Goal: Task Accomplishment & Management: Use online tool/utility

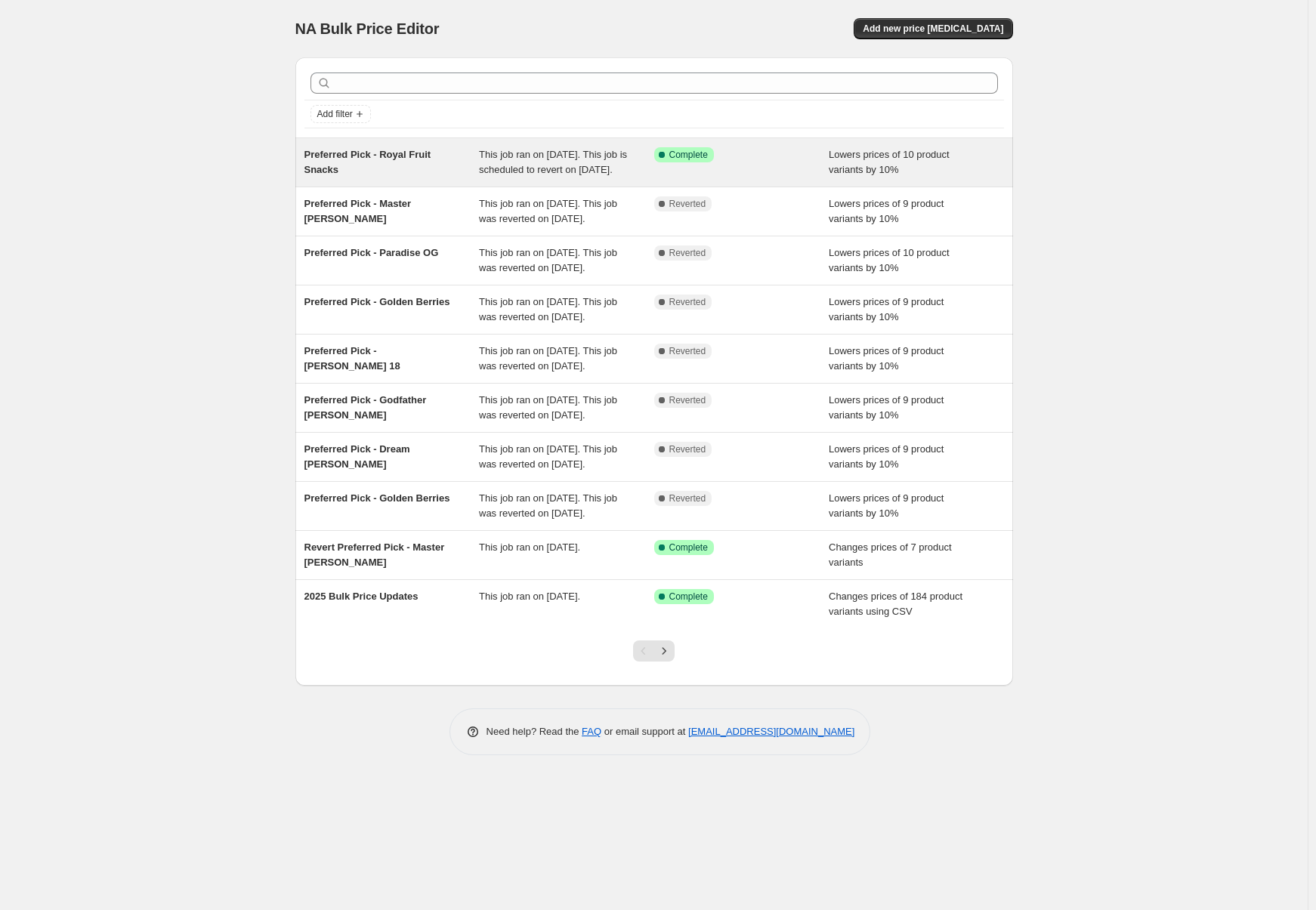
click at [349, 160] on div "Preferred Pick - Royal Fruit Snacks" at bounding box center [391, 162] width 176 height 30
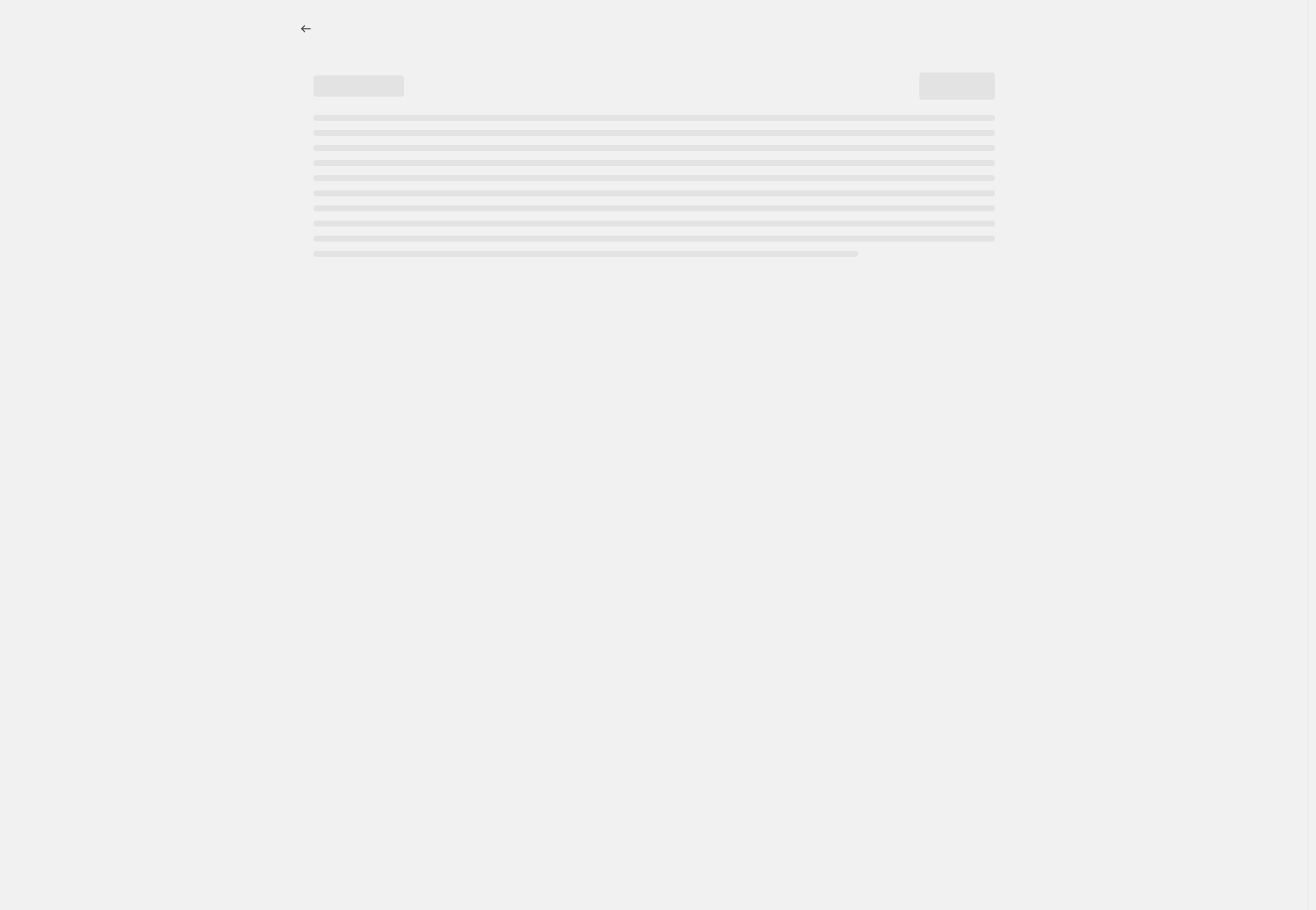
select select "percentage"
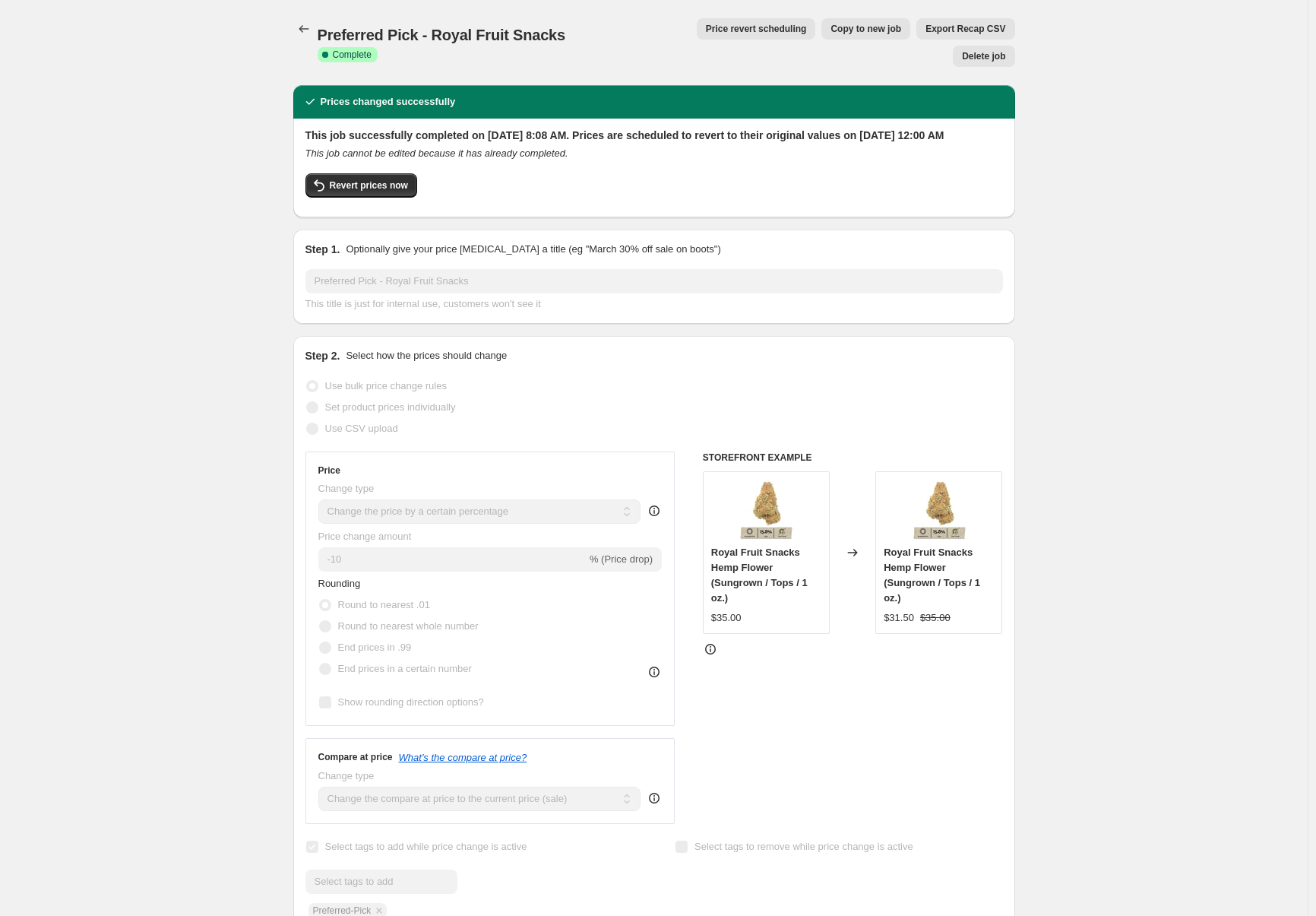
click at [831, 32] on span "Copy to new job" at bounding box center [866, 28] width 71 height 12
select select "percentage"
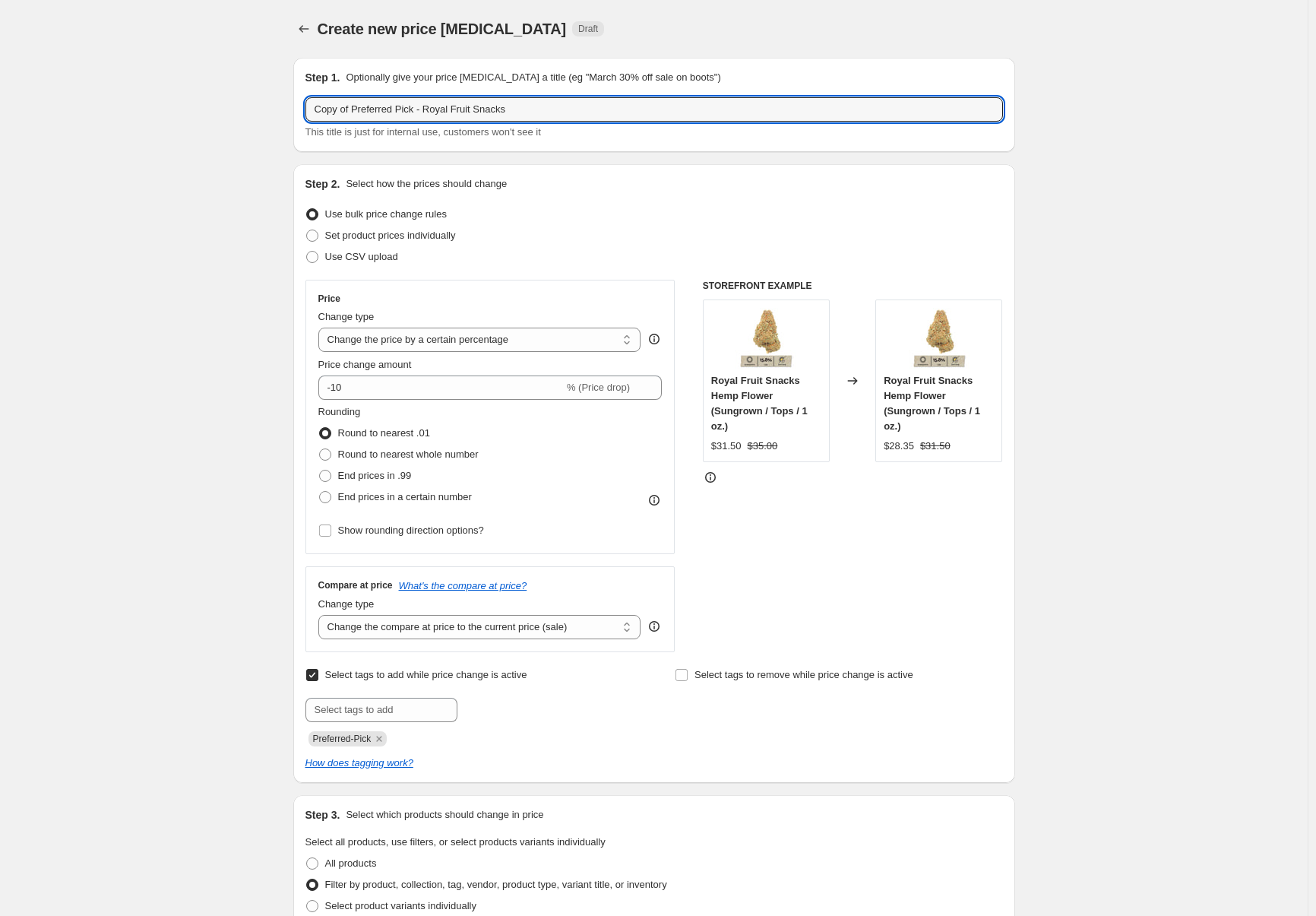
drag, startPoint x: 354, startPoint y: 109, endPoint x: 224, endPoint y: 93, distance: 131.0
click at [224, 93] on div "Create new price [MEDICAL_DATA]. This page is ready Create new price [MEDICAL_D…" at bounding box center [653, 921] width 1308 height 1842
click at [396, 103] on input "Preferred Pick - Royal Fruit Snacks" at bounding box center [653, 110] width 698 height 25
drag, startPoint x: 396, startPoint y: 103, endPoint x: 515, endPoint y: 110, distance: 119.2
click at [513, 109] on input "Preferred Pick - Royal Fruit Snacks" at bounding box center [653, 110] width 698 height 25
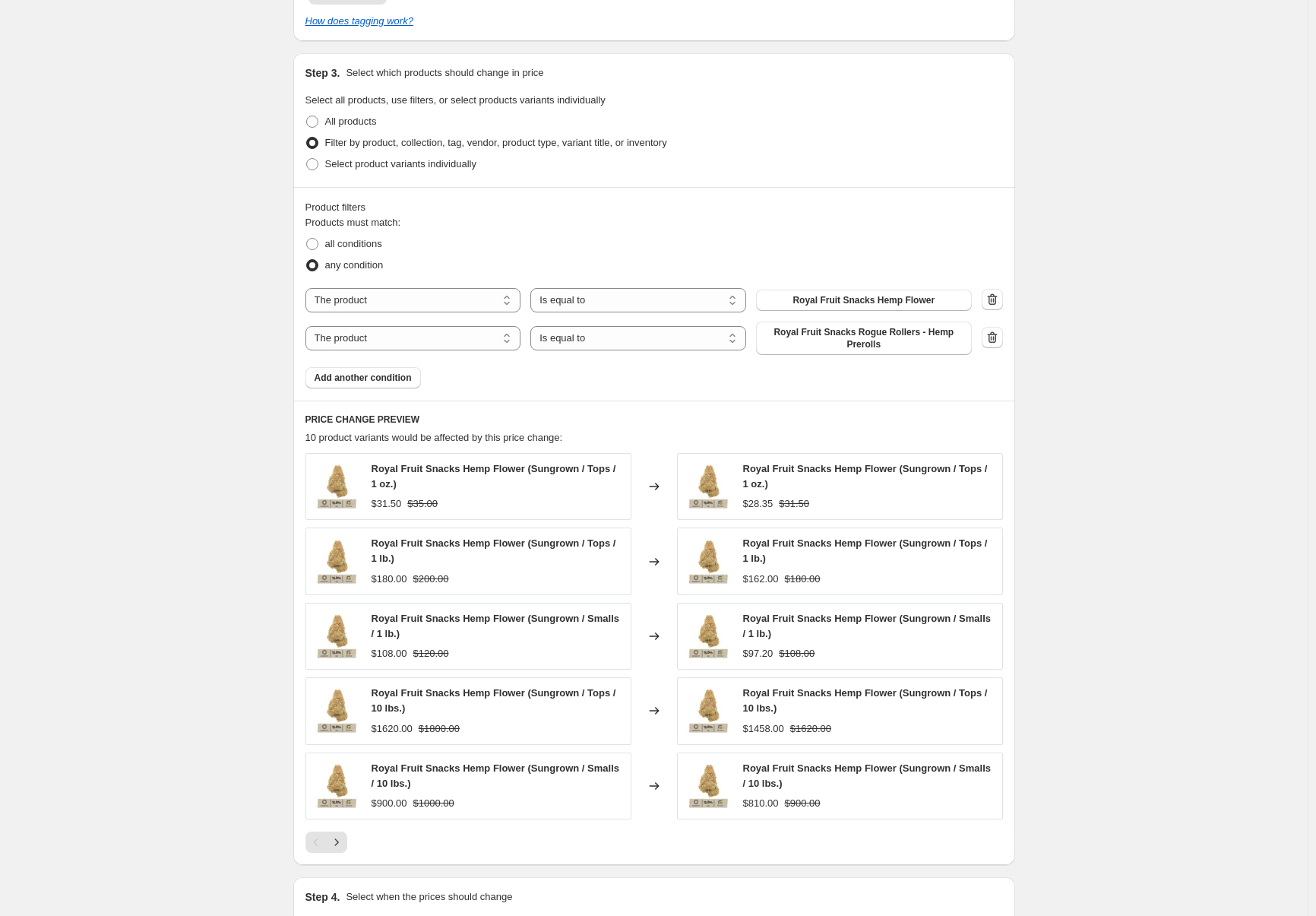
scroll to position [760, 0]
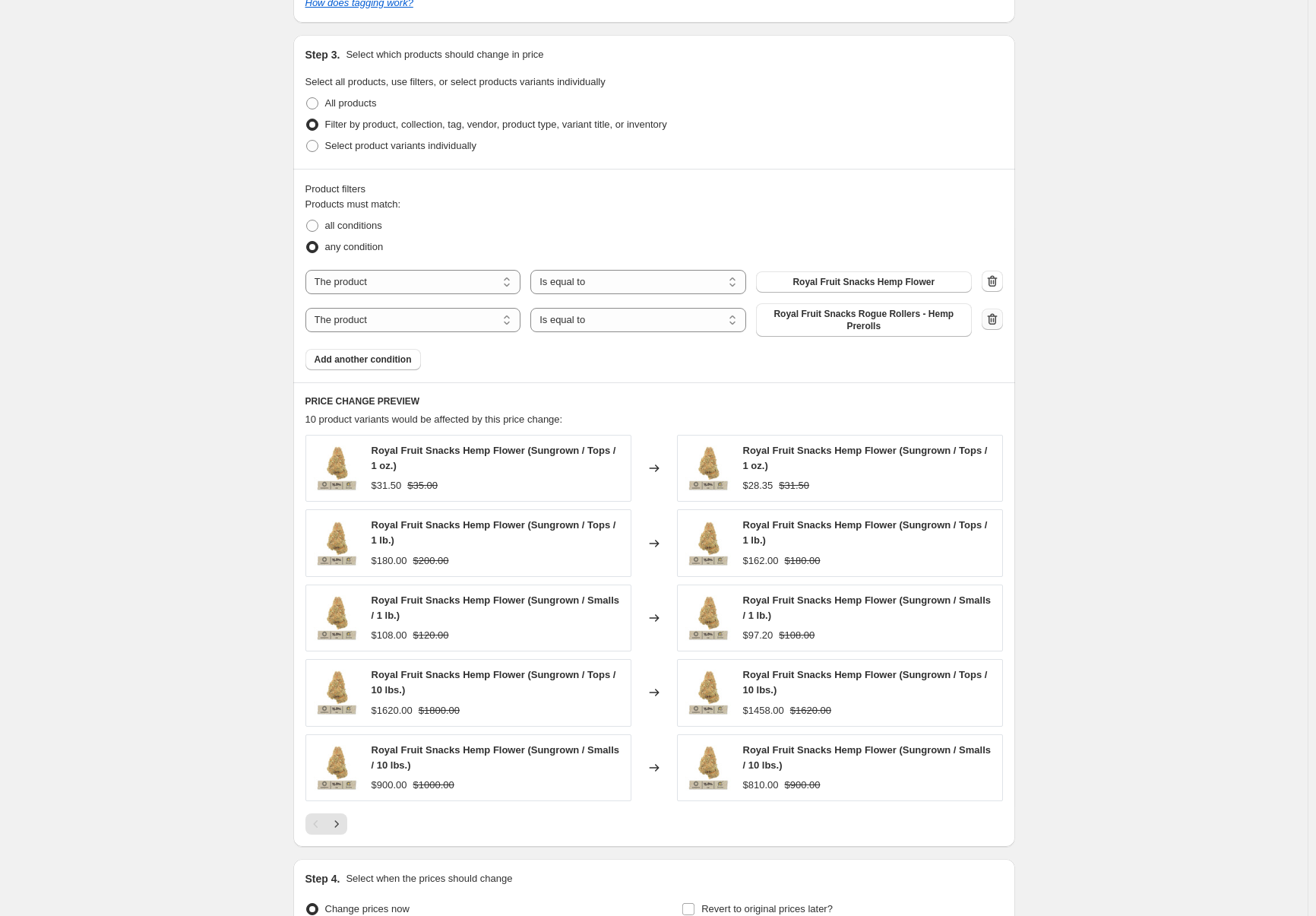
type input "Preferred Pick - [PERSON_NAME] 18"
click at [991, 321] on icon "button" at bounding box center [991, 319] width 2 height 5
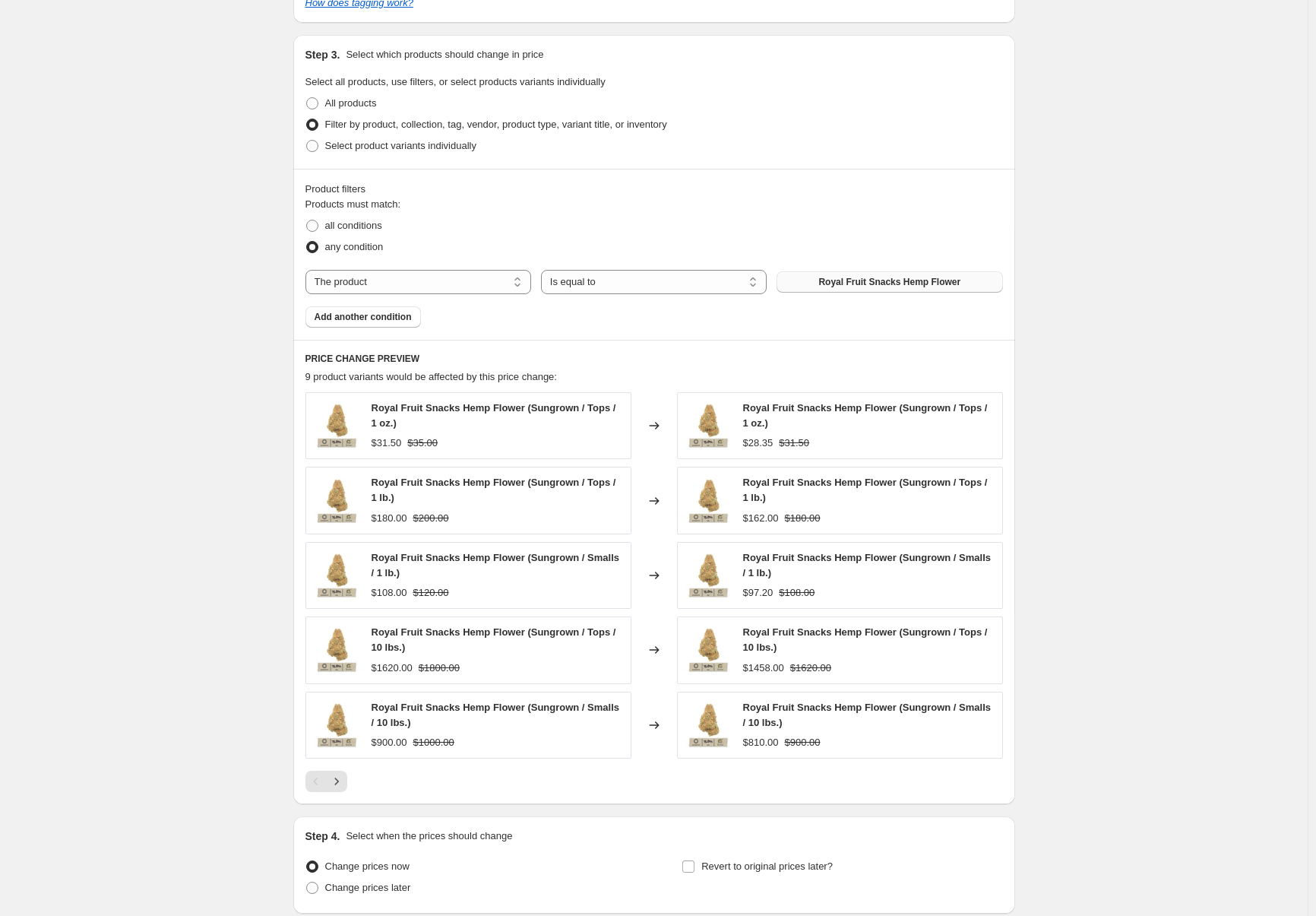
click at [894, 285] on span "Royal Fruit Snacks Hemp Flower" at bounding box center [889, 281] width 142 height 12
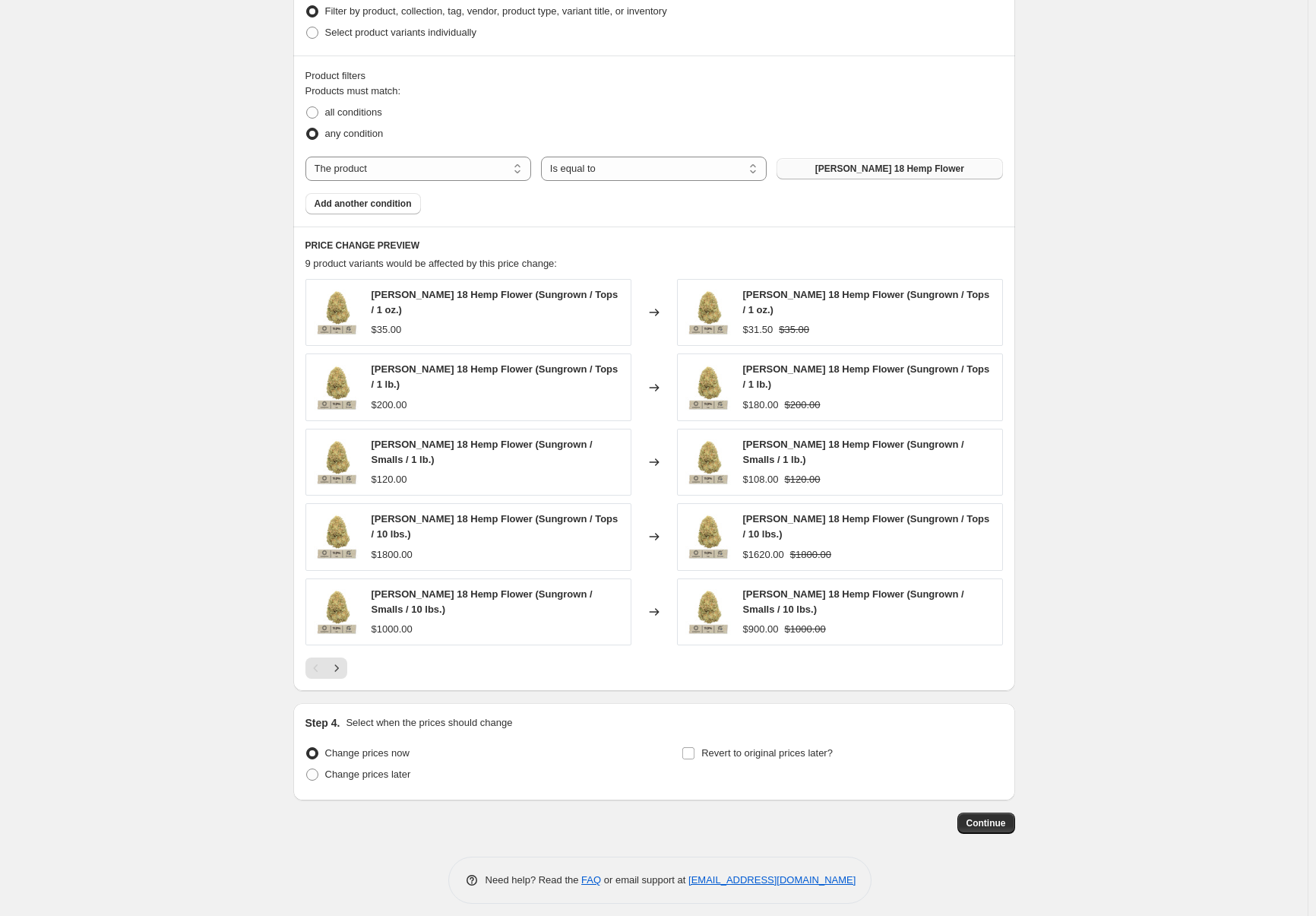
scroll to position [885, 0]
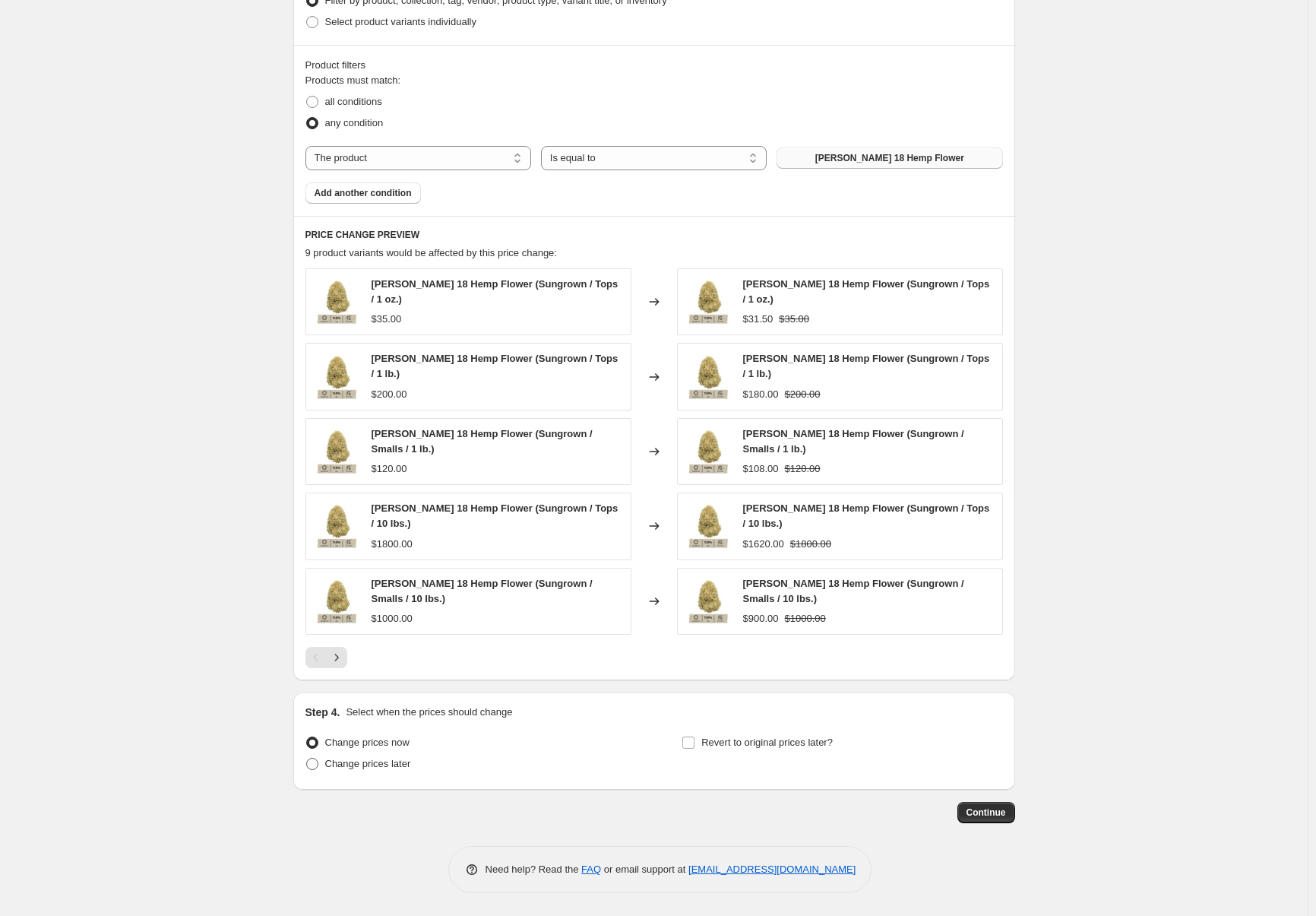
click at [315, 762] on span at bounding box center [312, 763] width 12 height 12
click at [307, 758] on input "Change prices later" at bounding box center [306, 757] width 1 height 1
radio input "true"
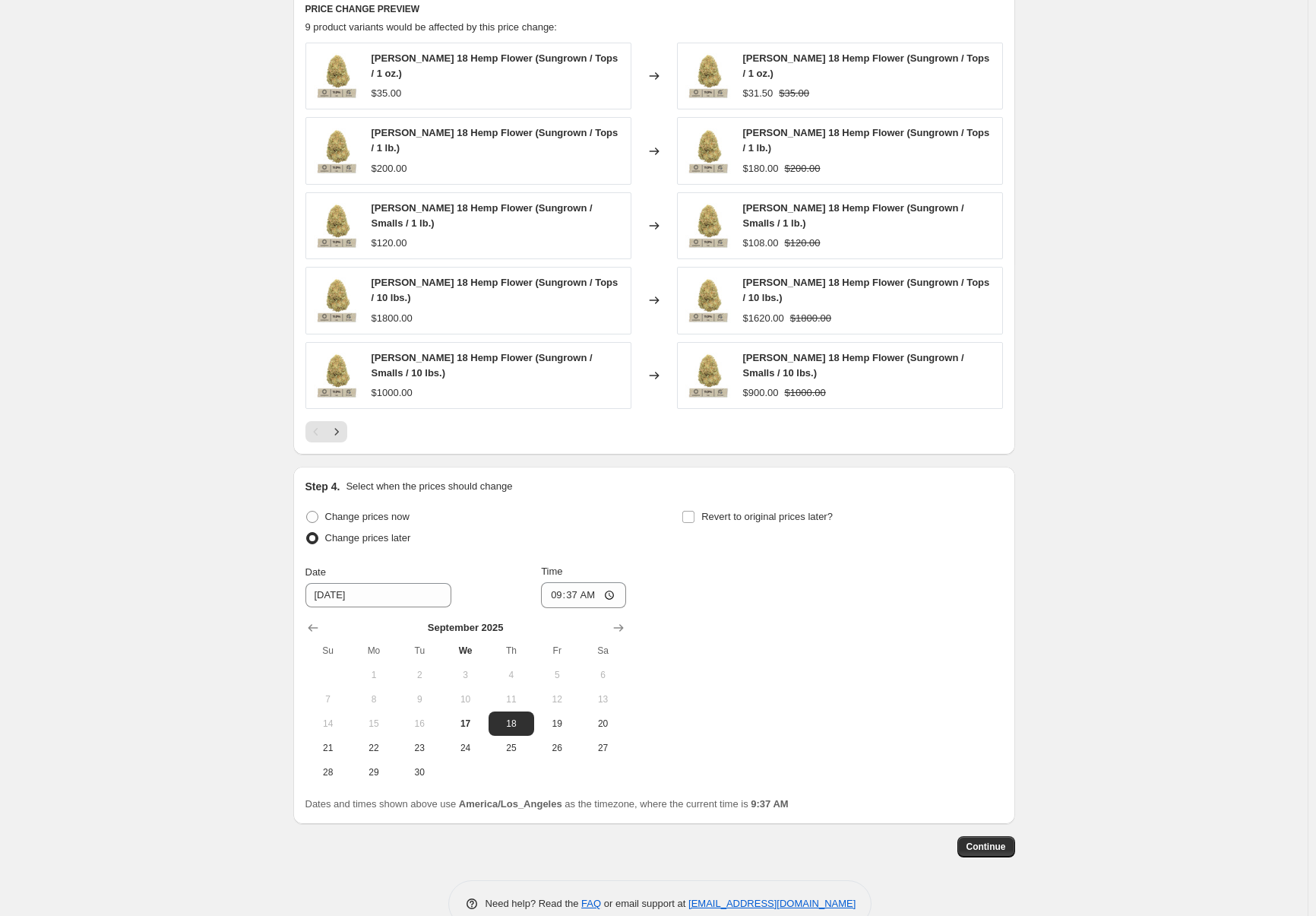
scroll to position [1145, 0]
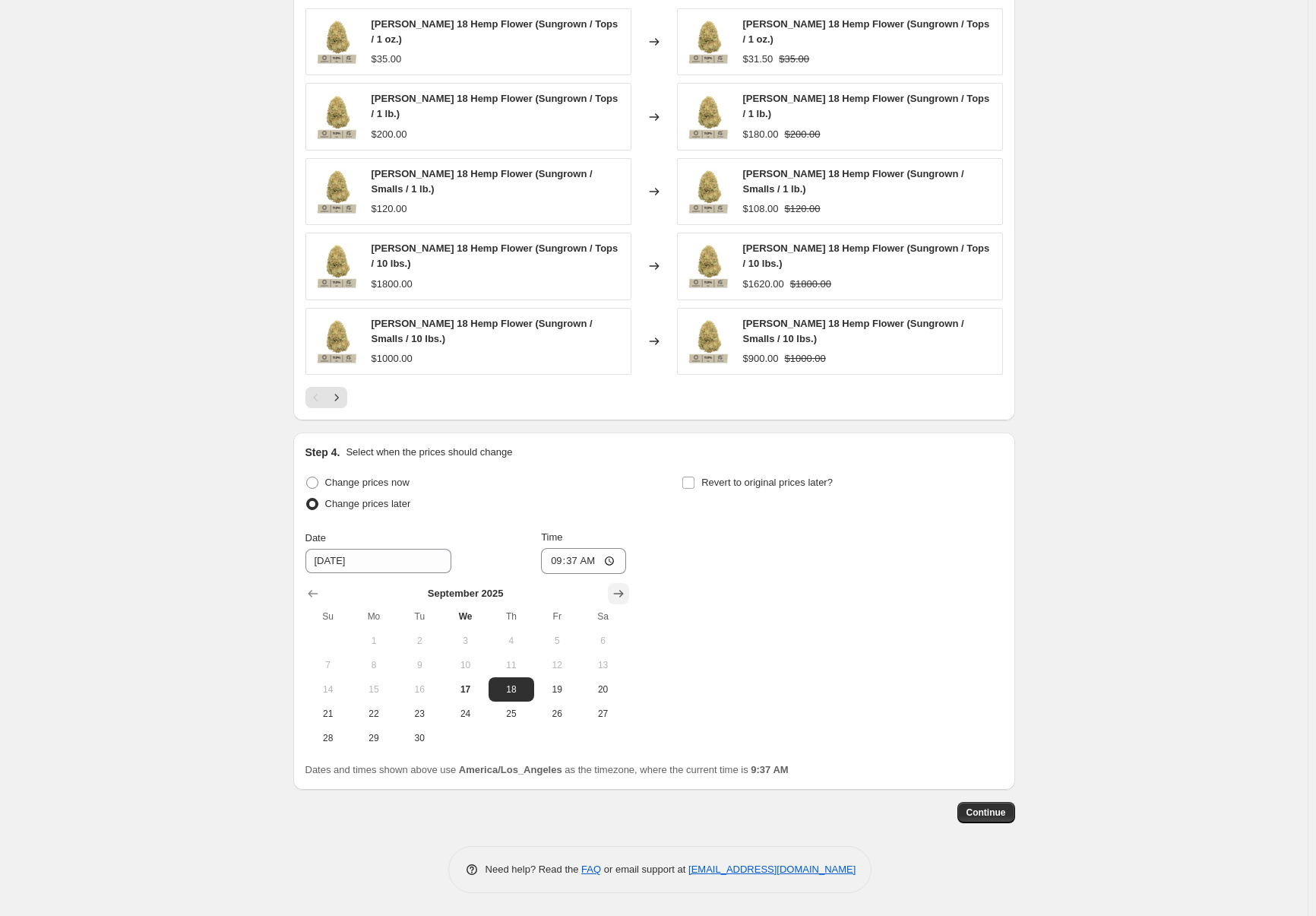
click at [622, 585] on button "Show next month, October 2025" at bounding box center [618, 593] width 22 height 22
click at [469, 645] on span "1" at bounding box center [464, 640] width 33 height 12
type input "[DATE]"
click at [558, 562] on input "09:37" at bounding box center [583, 560] width 85 height 25
click at [611, 559] on input "09:37" at bounding box center [583, 560] width 85 height 25
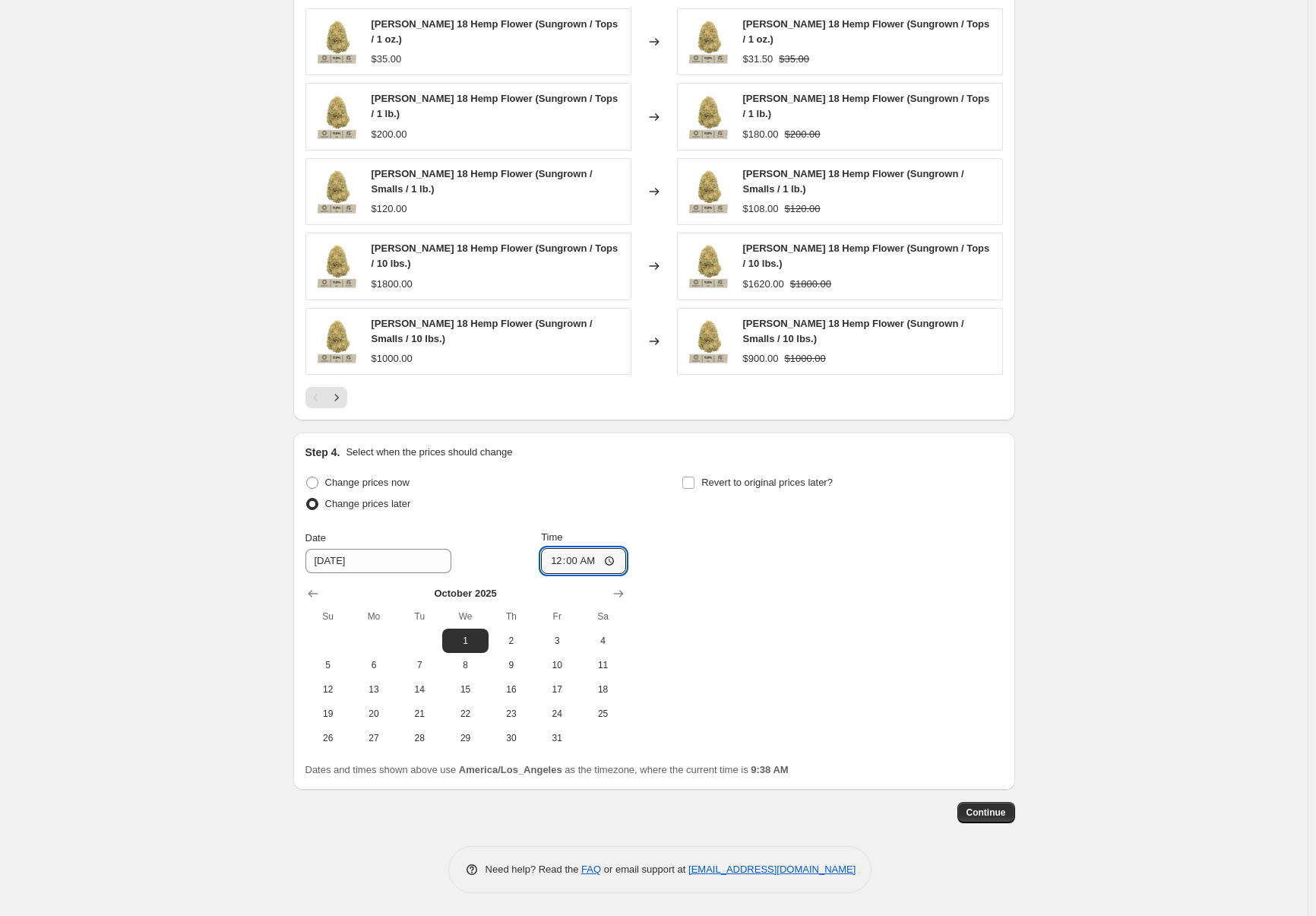
type input "00:00"
click at [769, 628] on div "Change prices now Change prices later Date [DATE] Time 00:00 [DATE] Su Mo Tu We…" at bounding box center [653, 611] width 698 height 279
click at [692, 483] on input "Revert to original prices later?" at bounding box center [688, 483] width 12 height 12
checkbox input "true"
click at [999, 593] on icon "Show next month, October 2025" at bounding box center [995, 593] width 9 height 8
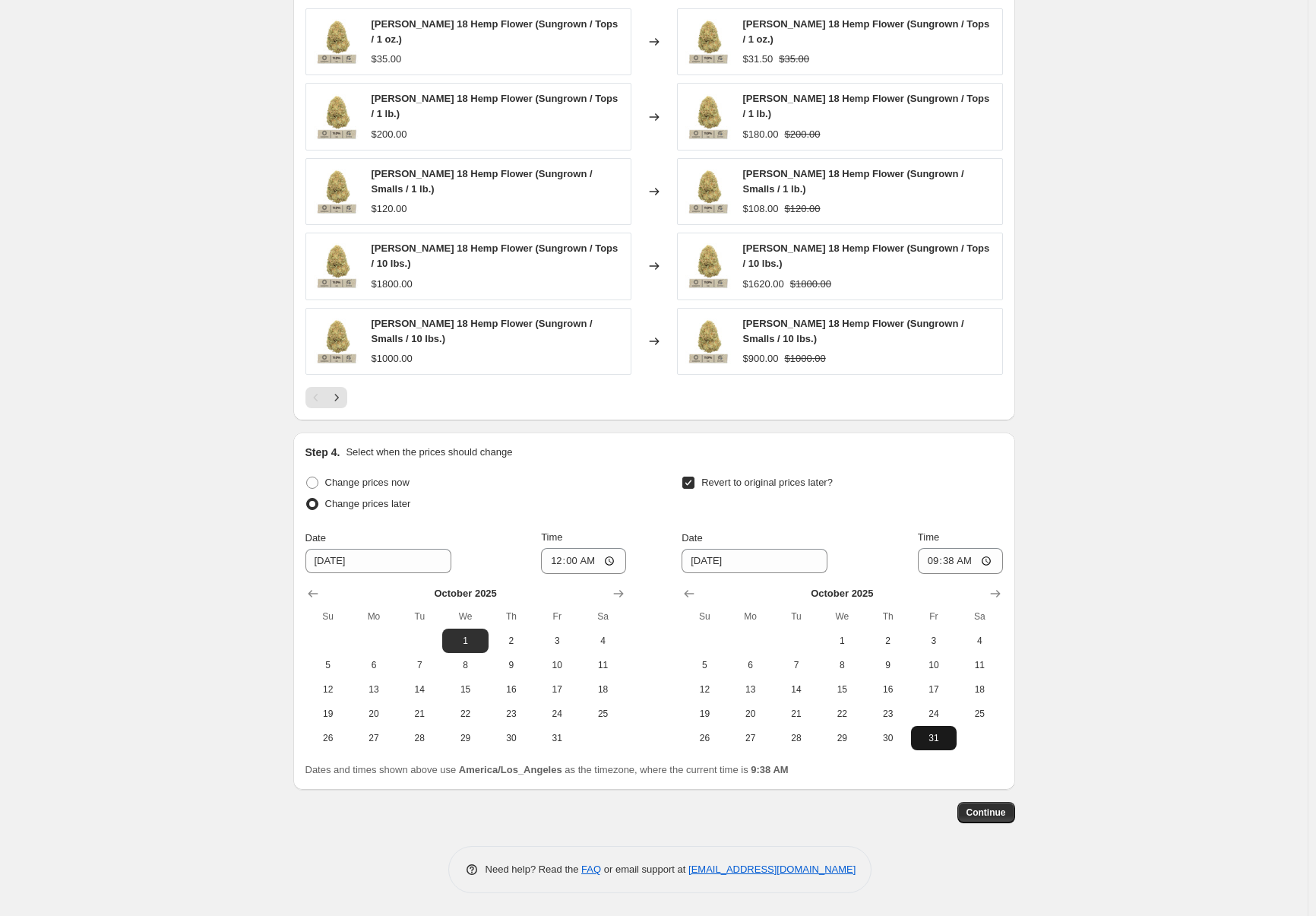
click at [942, 738] on span "31" at bounding box center [933, 738] width 33 height 12
type input "[DATE]"
click at [992, 558] on input "09:38" at bounding box center [960, 560] width 85 height 25
type input "23:59"
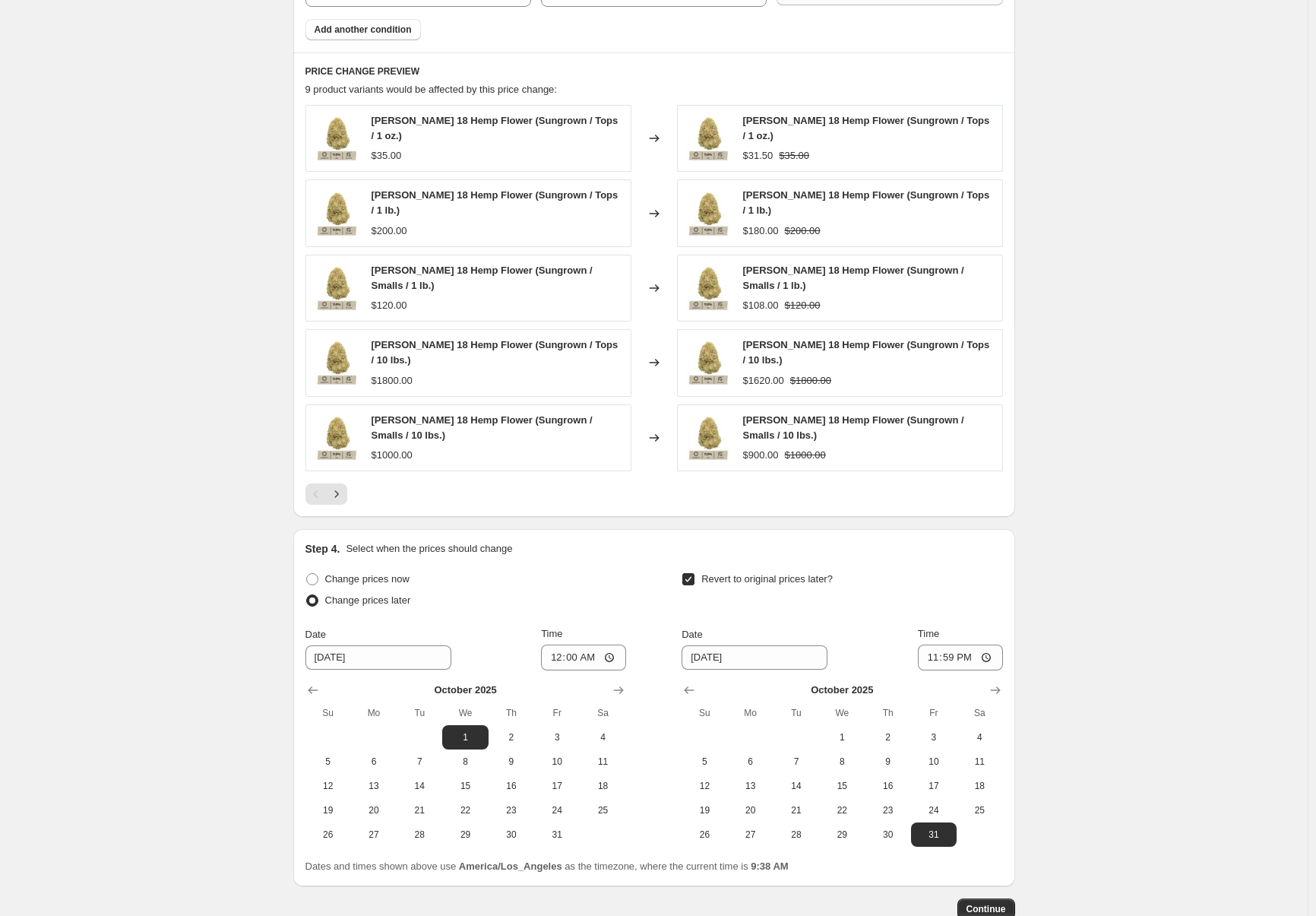
scroll to position [1068, 0]
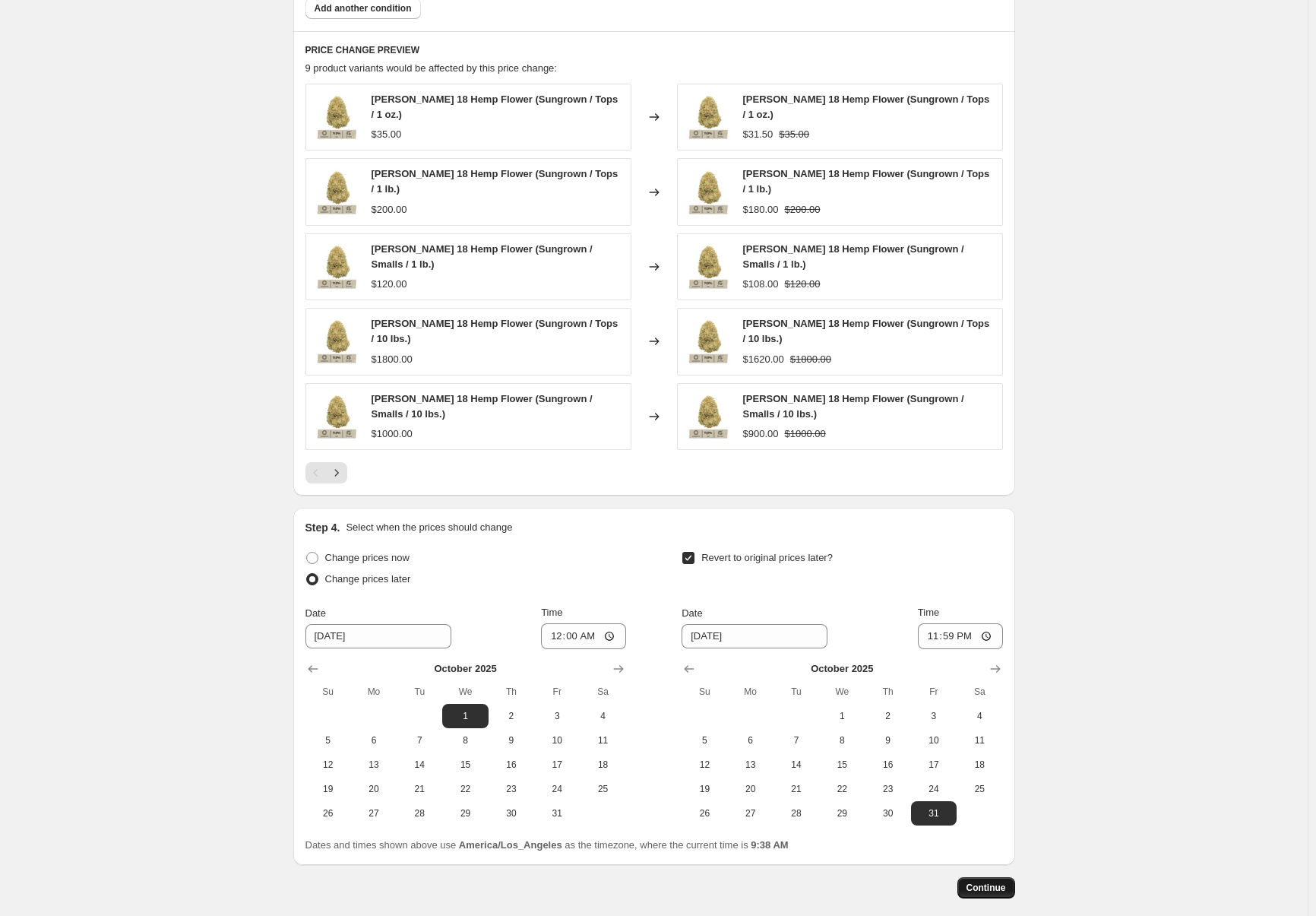
click at [994, 885] on span "Continue" at bounding box center [987, 887] width 40 height 12
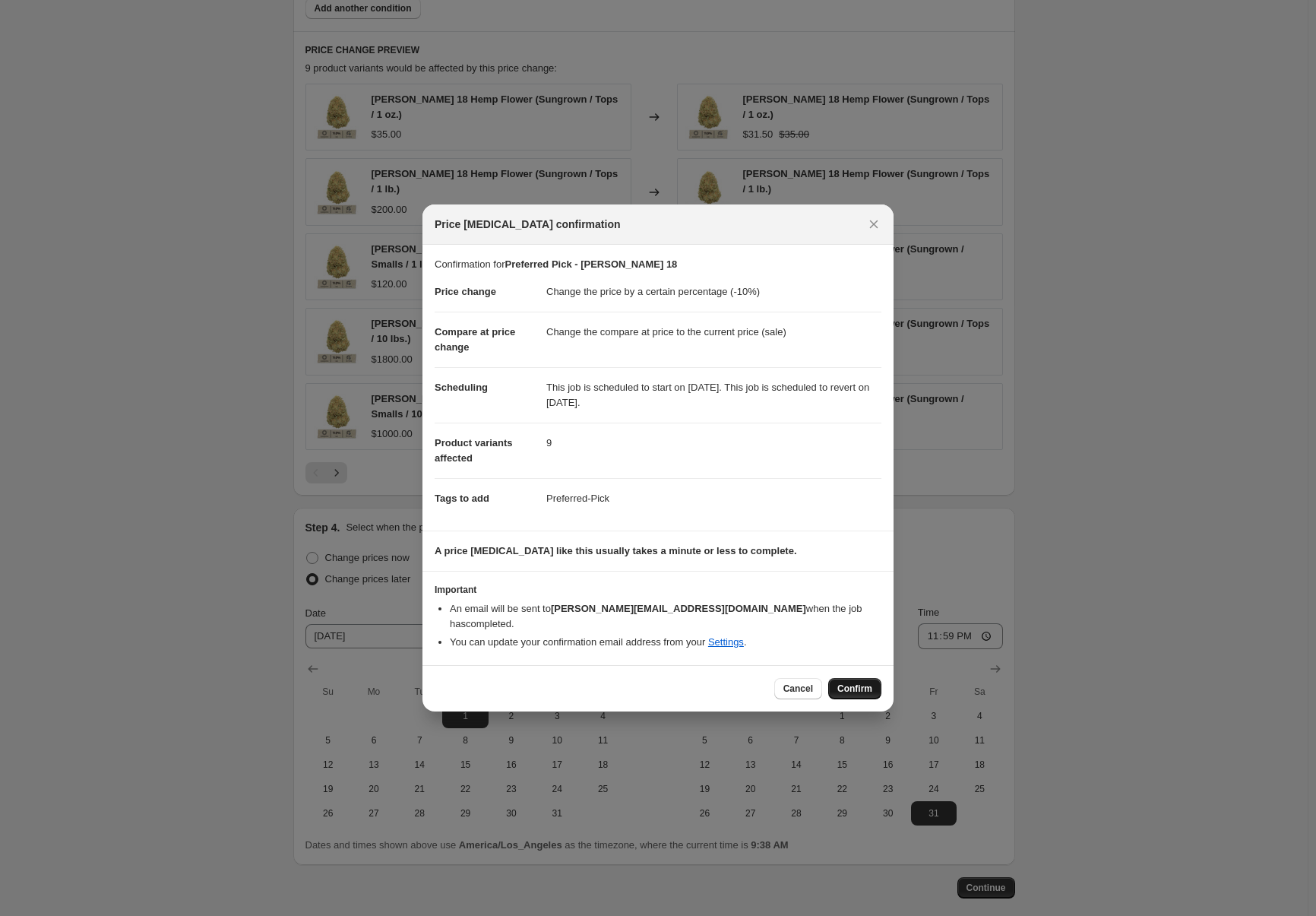
click at [852, 683] on span "Confirm" at bounding box center [854, 688] width 35 height 12
